Goal: Task Accomplishment & Management: Use online tool/utility

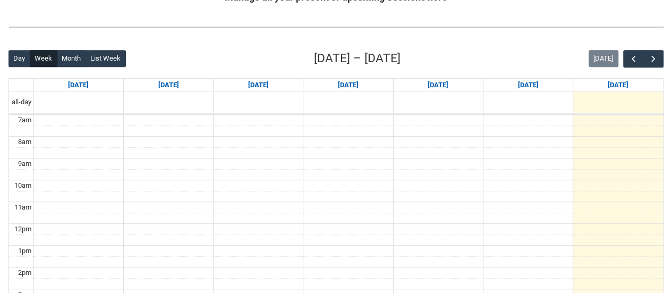
scroll to position [232, 0]
click at [650, 57] on span "button" at bounding box center [653, 58] width 11 height 11
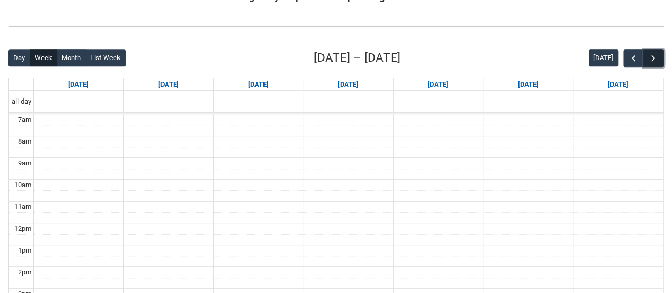
click at [650, 57] on span "button" at bounding box center [653, 58] width 11 height 11
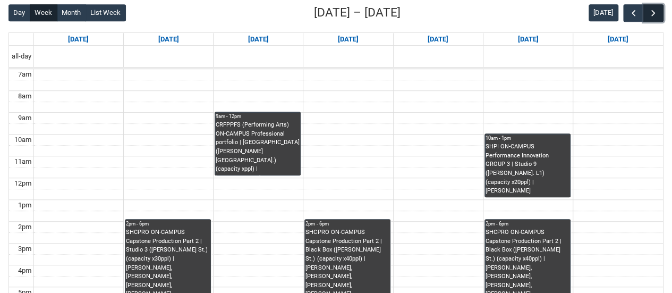
scroll to position [277, 0]
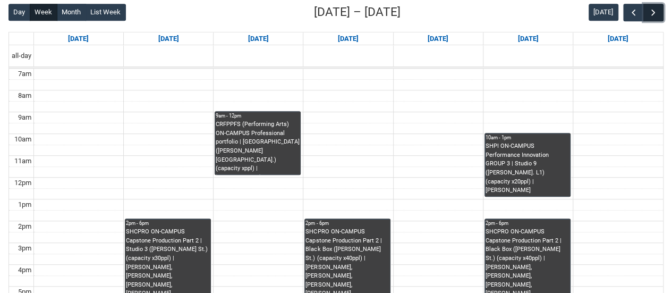
click at [656, 12] on span "button" at bounding box center [653, 12] width 11 height 11
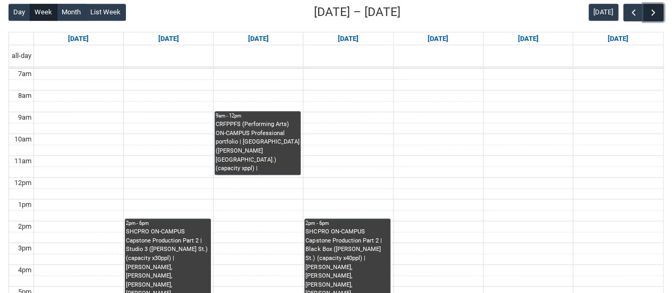
click at [656, 12] on span "button" at bounding box center [653, 12] width 11 height 11
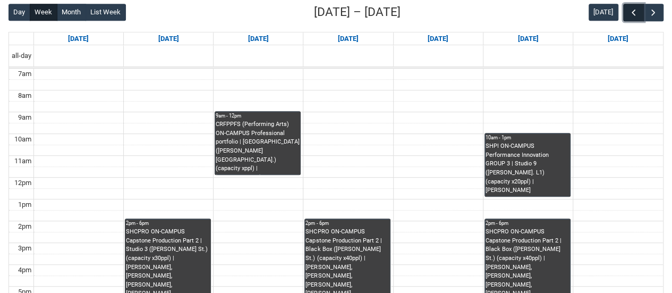
click at [638, 14] on span "button" at bounding box center [633, 12] width 11 height 11
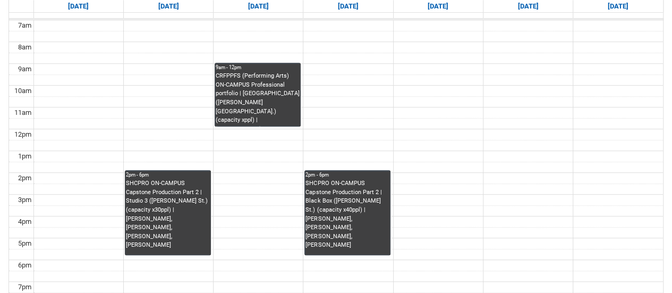
scroll to position [326, 0]
click at [409, 194] on td at bounding box center [347, 199] width 629 height 11
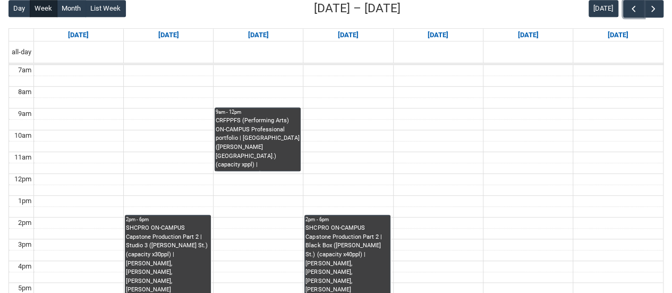
scroll to position [279, 0]
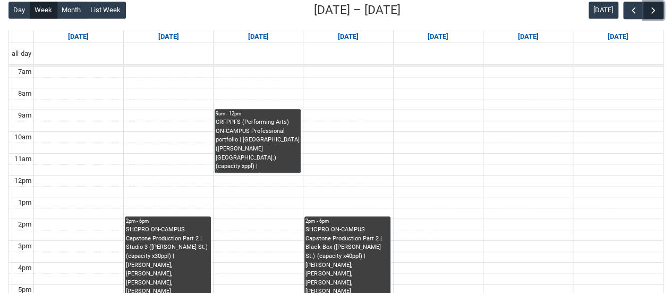
click at [657, 8] on span "button" at bounding box center [653, 10] width 11 height 11
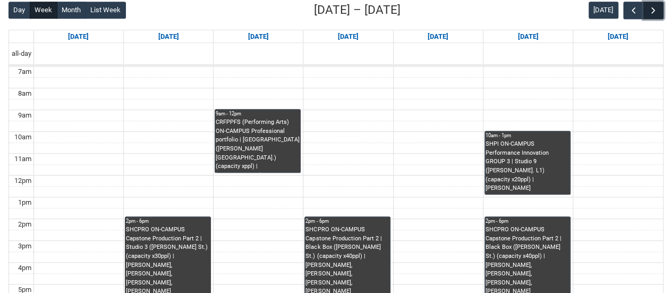
click at [657, 8] on span "button" at bounding box center [653, 10] width 11 height 11
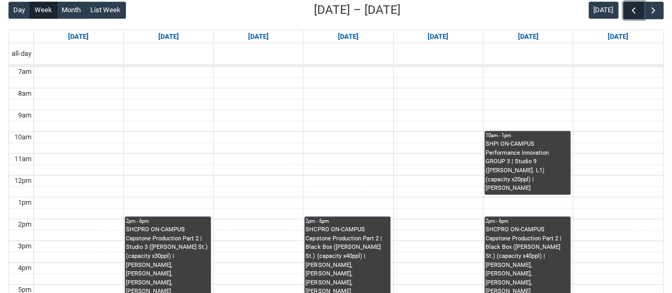
click at [635, 10] on span "button" at bounding box center [633, 10] width 11 height 11
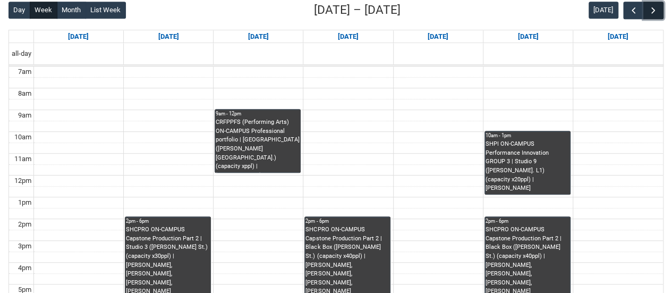
click at [658, 8] on button "button" at bounding box center [653, 11] width 20 height 18
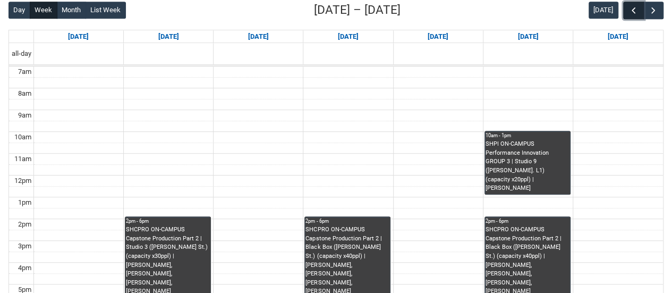
click at [637, 11] on span "button" at bounding box center [633, 10] width 11 height 11
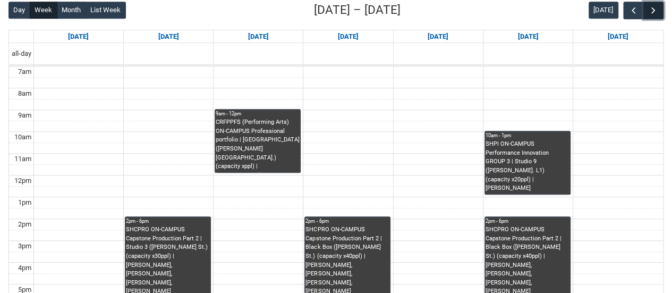
click at [651, 10] on span "button" at bounding box center [653, 10] width 11 height 11
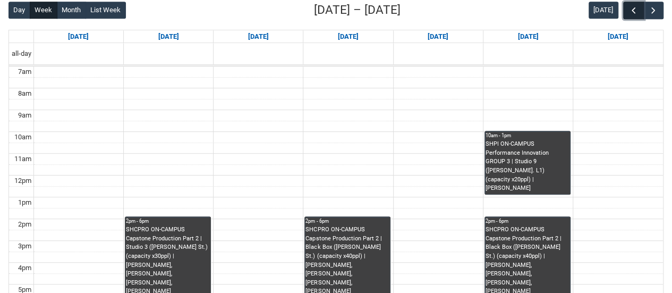
click at [635, 10] on span "button" at bounding box center [633, 10] width 11 height 11
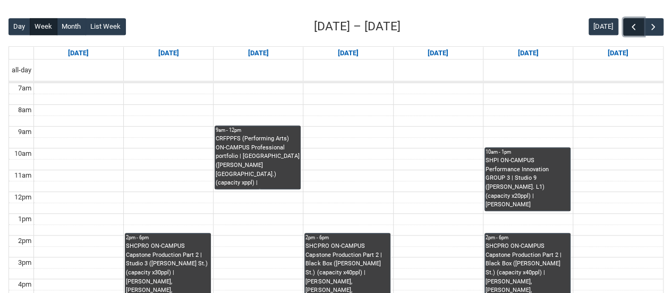
scroll to position [262, 0]
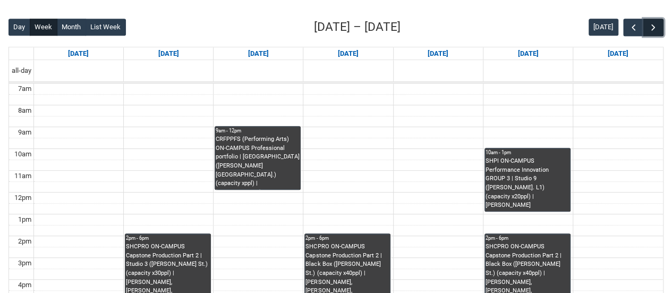
click at [655, 23] on span "button" at bounding box center [653, 27] width 11 height 11
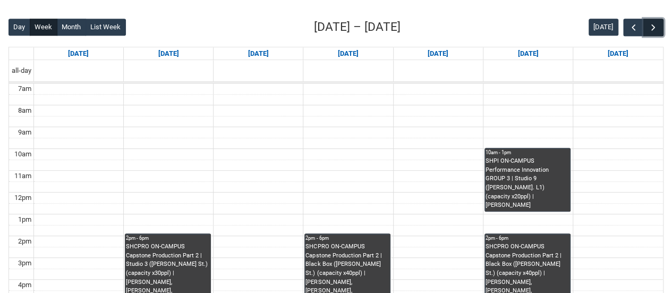
click at [655, 23] on span "button" at bounding box center [653, 27] width 11 height 11
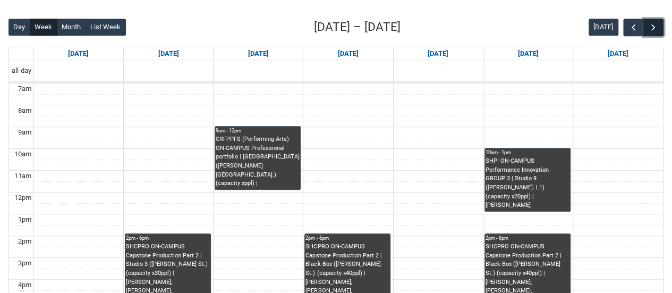
click at [655, 23] on span "button" at bounding box center [653, 27] width 11 height 11
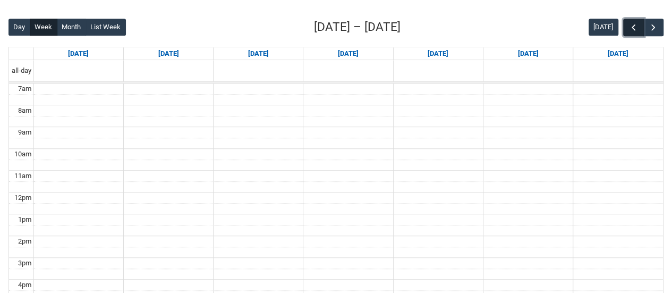
click at [633, 27] on span "button" at bounding box center [633, 27] width 11 height 11
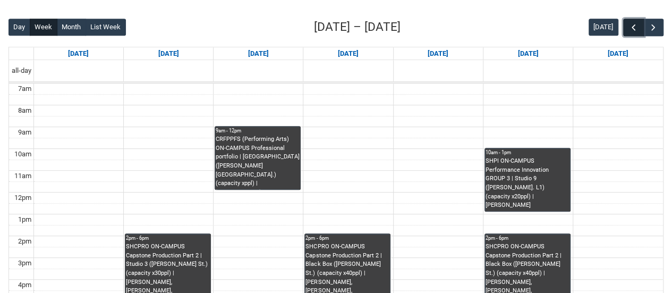
click at [633, 27] on span "button" at bounding box center [633, 27] width 11 height 11
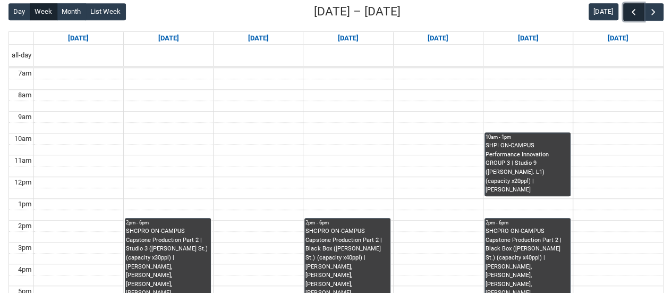
scroll to position [278, 0]
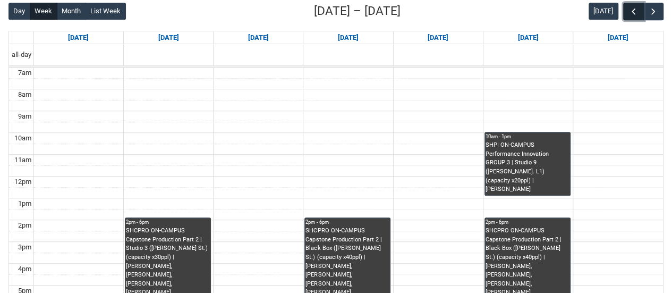
click at [634, 14] on span "button" at bounding box center [633, 11] width 11 height 11
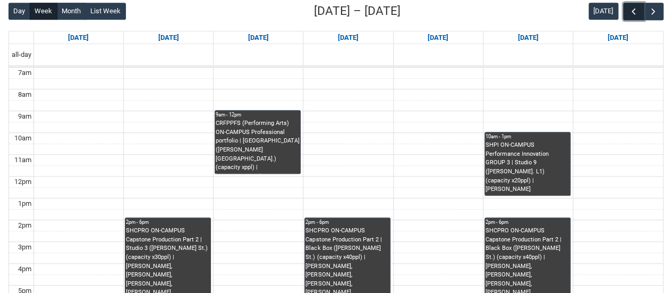
click at [634, 14] on span "button" at bounding box center [633, 11] width 11 height 11
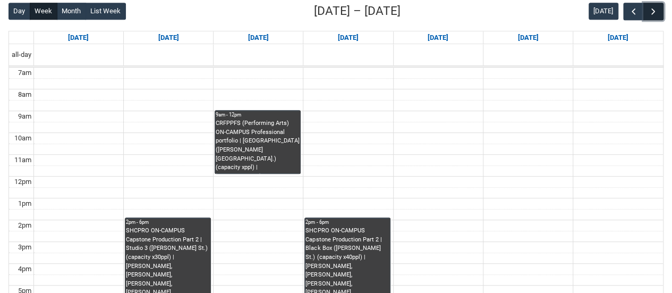
click at [656, 7] on span "button" at bounding box center [653, 11] width 11 height 11
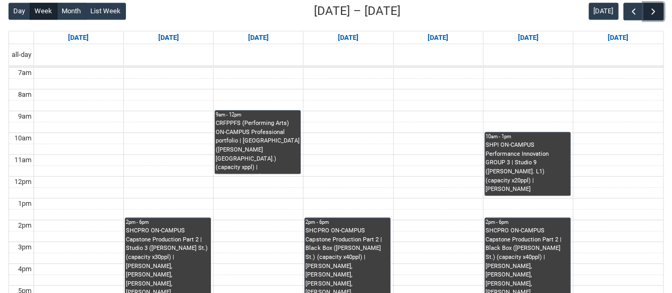
click at [656, 7] on span "button" at bounding box center [653, 11] width 11 height 11
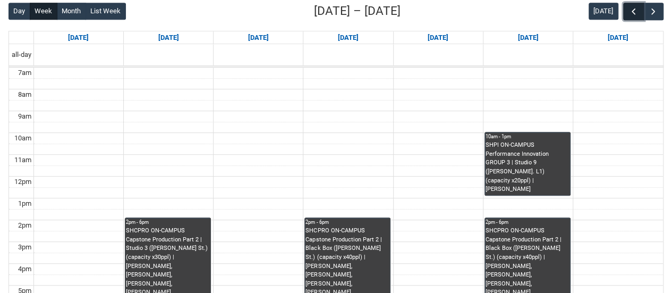
click at [629, 11] on span "button" at bounding box center [633, 11] width 11 height 11
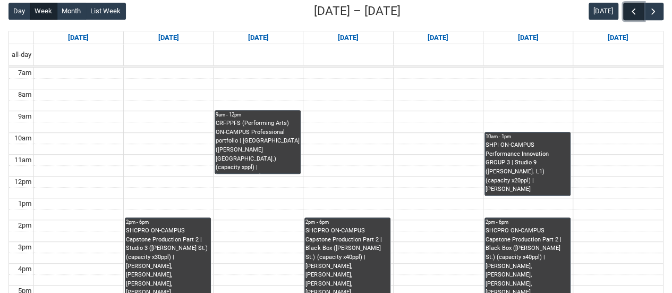
click at [629, 11] on span "button" at bounding box center [633, 11] width 11 height 11
click at [656, 13] on span "button" at bounding box center [653, 11] width 11 height 11
